Goal: Information Seeking & Learning: Learn about a topic

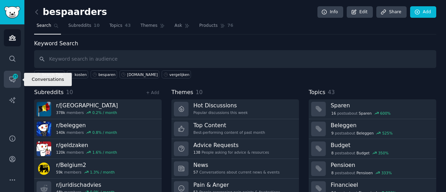
click at [10, 78] on icon "Sidebar" at bounding box center [12, 79] width 7 height 7
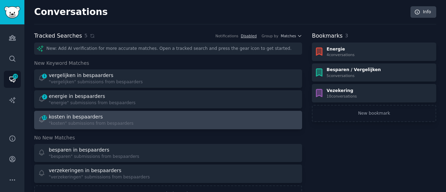
click at [129, 118] on div "12 kosten in bespaarders "kosten" submissions from bespaarders" at bounding box center [100, 120] width 125 height 14
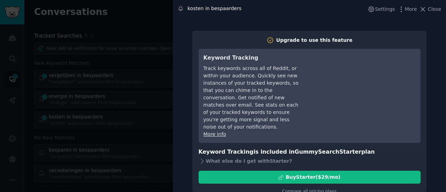
scroll to position [1, 0]
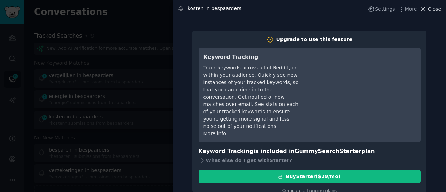
click at [428, 10] on button "Close" at bounding box center [430, 9] width 22 height 7
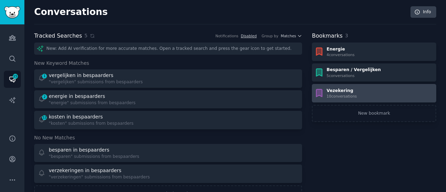
click at [355, 90] on div "Vezekering 10 conversation s" at bounding box center [373, 93] width 119 height 11
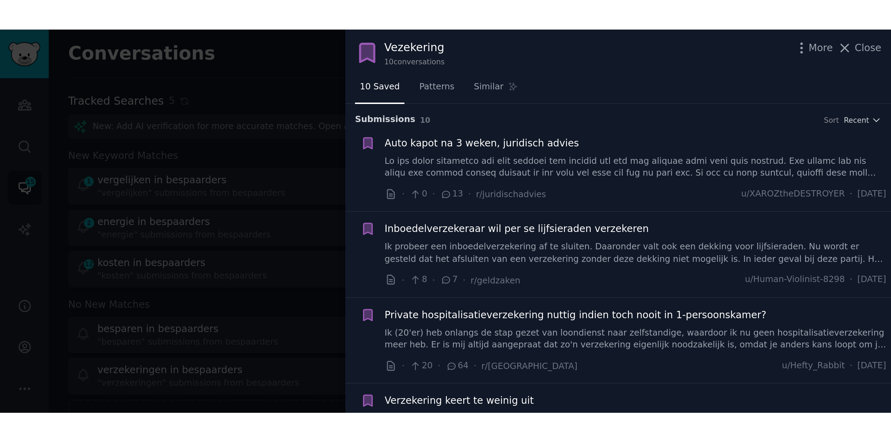
scroll to position [0, 0]
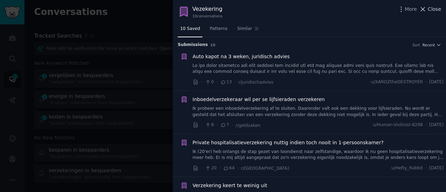
click at [432, 11] on span "Close" at bounding box center [433, 9] width 13 height 7
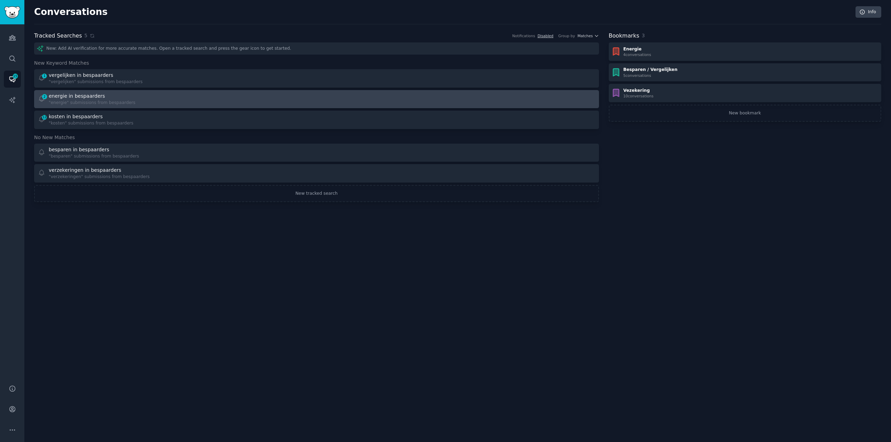
click at [188, 100] on div "2 energie in bespaarders "energie" submissions from bespaarders" at bounding box center [175, 100] width 274 height 14
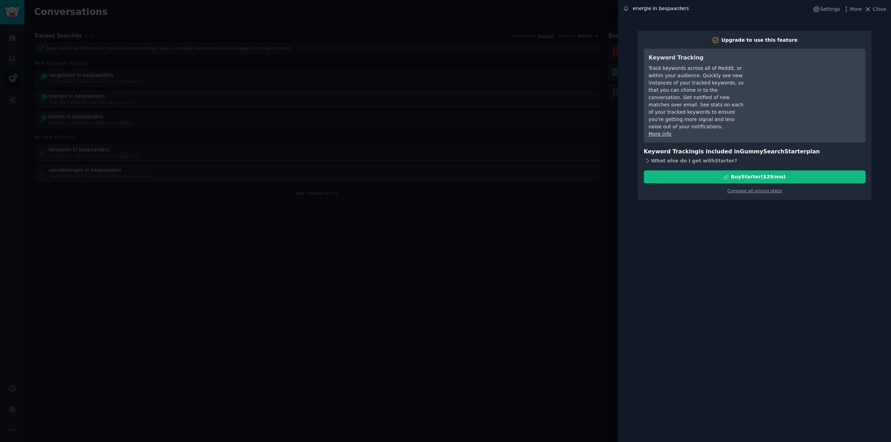
click at [445, 156] on div "What else do I get with Starter ?" at bounding box center [755, 161] width 222 height 10
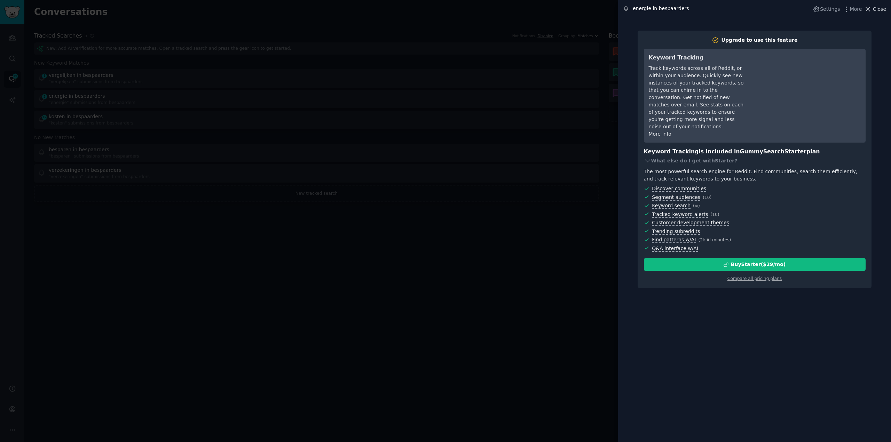
click at [445, 11] on span "Close" at bounding box center [879, 9] width 13 height 7
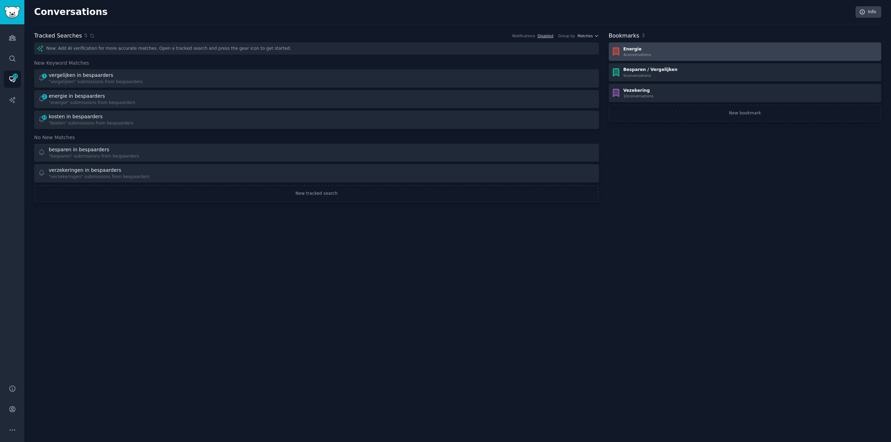
click at [445, 53] on div "Energie 4 conversation s" at bounding box center [745, 51] width 268 height 11
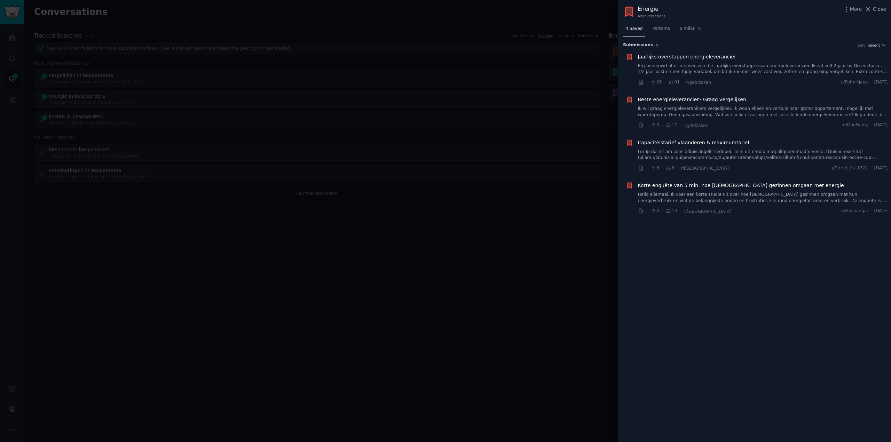
click at [445, 191] on link "Hallo allemaal, Ik voer een korte studie uit over hoe [DEMOGRAPHIC_DATA] gezinn…" at bounding box center [763, 198] width 251 height 12
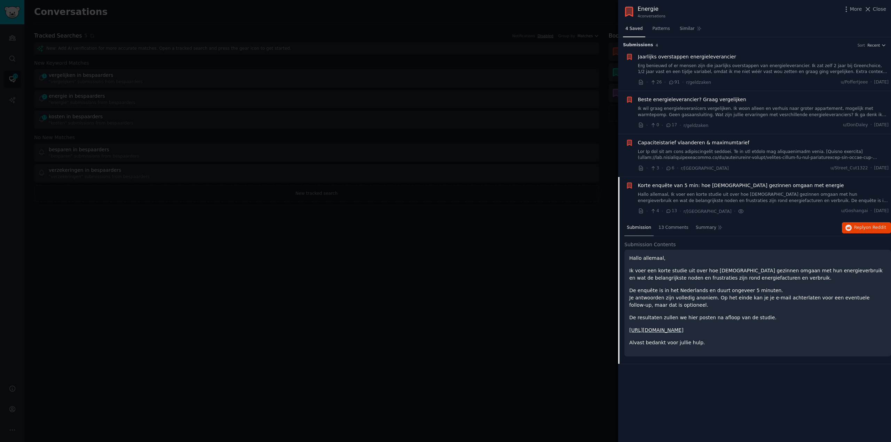
click at [445, 153] on link at bounding box center [763, 155] width 251 height 12
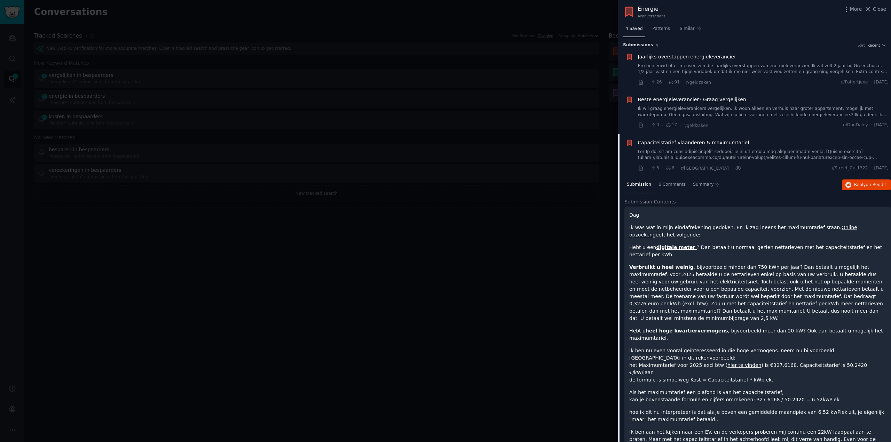
click at [445, 68] on link "Erg benieuwd of er mensen zijn die jaarlijks overstappen van energieleverancier…" at bounding box center [763, 69] width 251 height 12
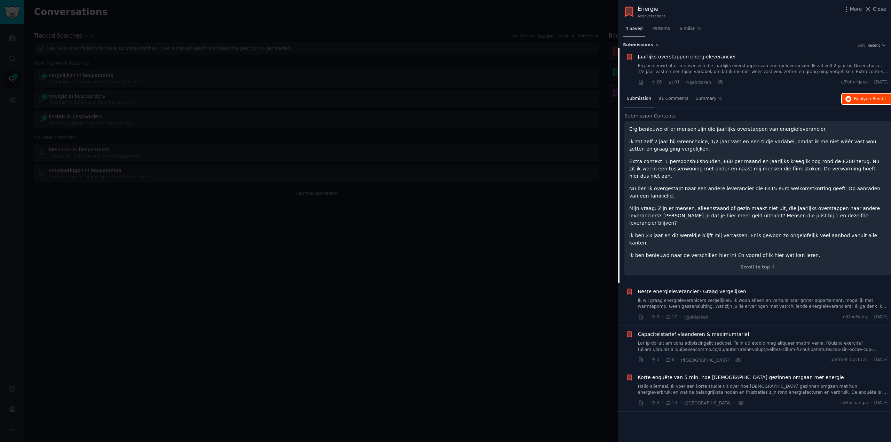
click at [445, 102] on button "Reply on Reddit" at bounding box center [866, 99] width 49 height 11
click at [445, 57] on icon "button" at bounding box center [629, 57] width 4 height 6
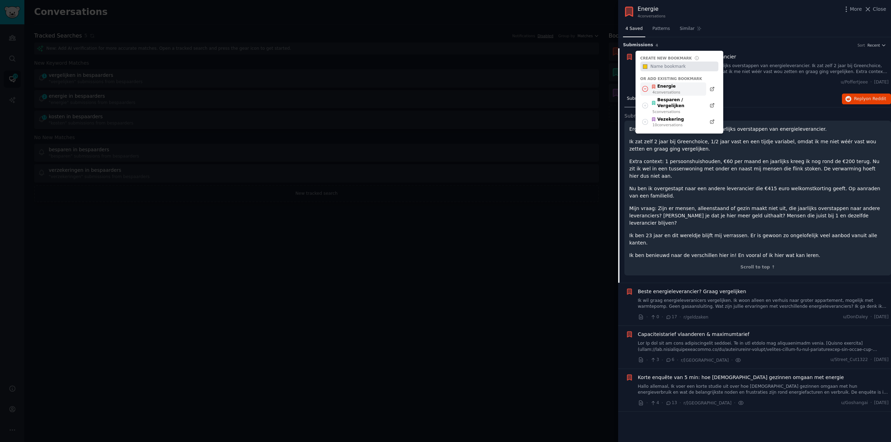
click at [445, 89] on icon at bounding box center [644, 88] width 7 height 7
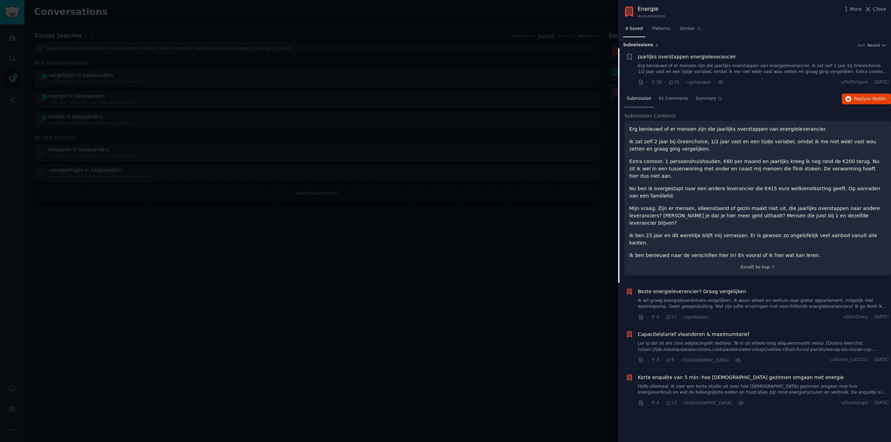
click at [445, 191] on span "Beste energieleverancier? Graag vergelijken" at bounding box center [692, 291] width 108 height 7
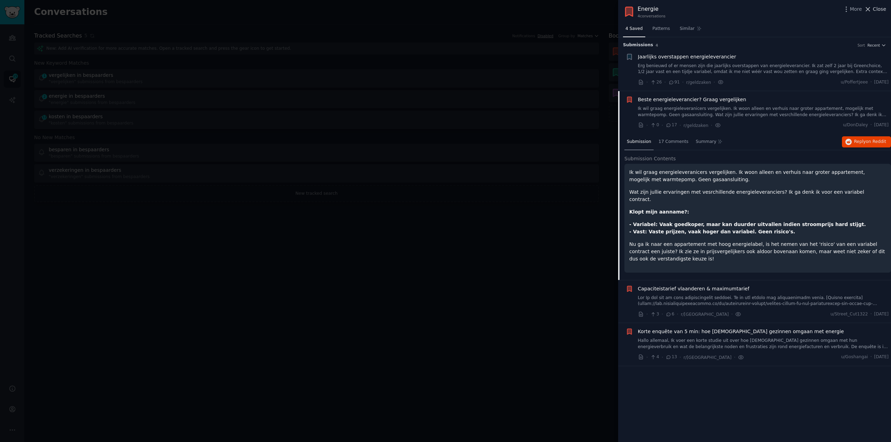
click at [445, 11] on icon at bounding box center [867, 9] width 7 height 7
